Goal: Find specific page/section

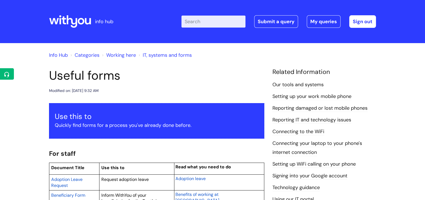
click at [192, 23] on input "Enter your search term here..." at bounding box center [213, 22] width 64 height 12
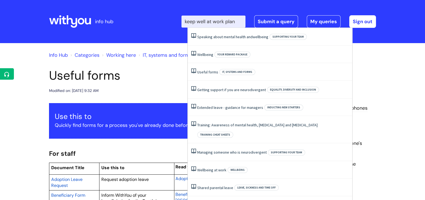
type input "keep well at work plan"
click button "Search" at bounding box center [0, 0] width 0 height 0
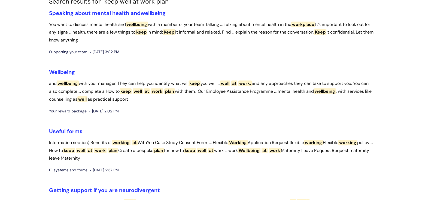
scroll to position [54, 0]
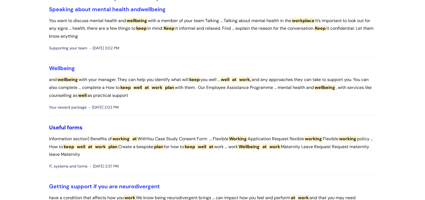
click at [72, 126] on link "Useful forms" at bounding box center [65, 127] width 33 height 7
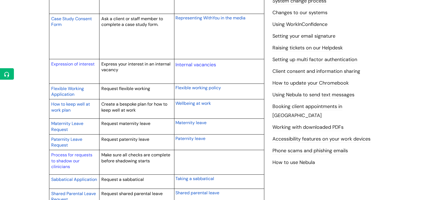
scroll to position [218, 0]
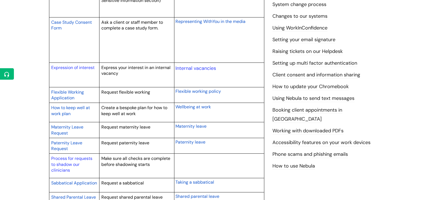
click at [68, 113] on span "How to keep well at work plan" at bounding box center [70, 111] width 39 height 12
